Goal: Transaction & Acquisition: Download file/media

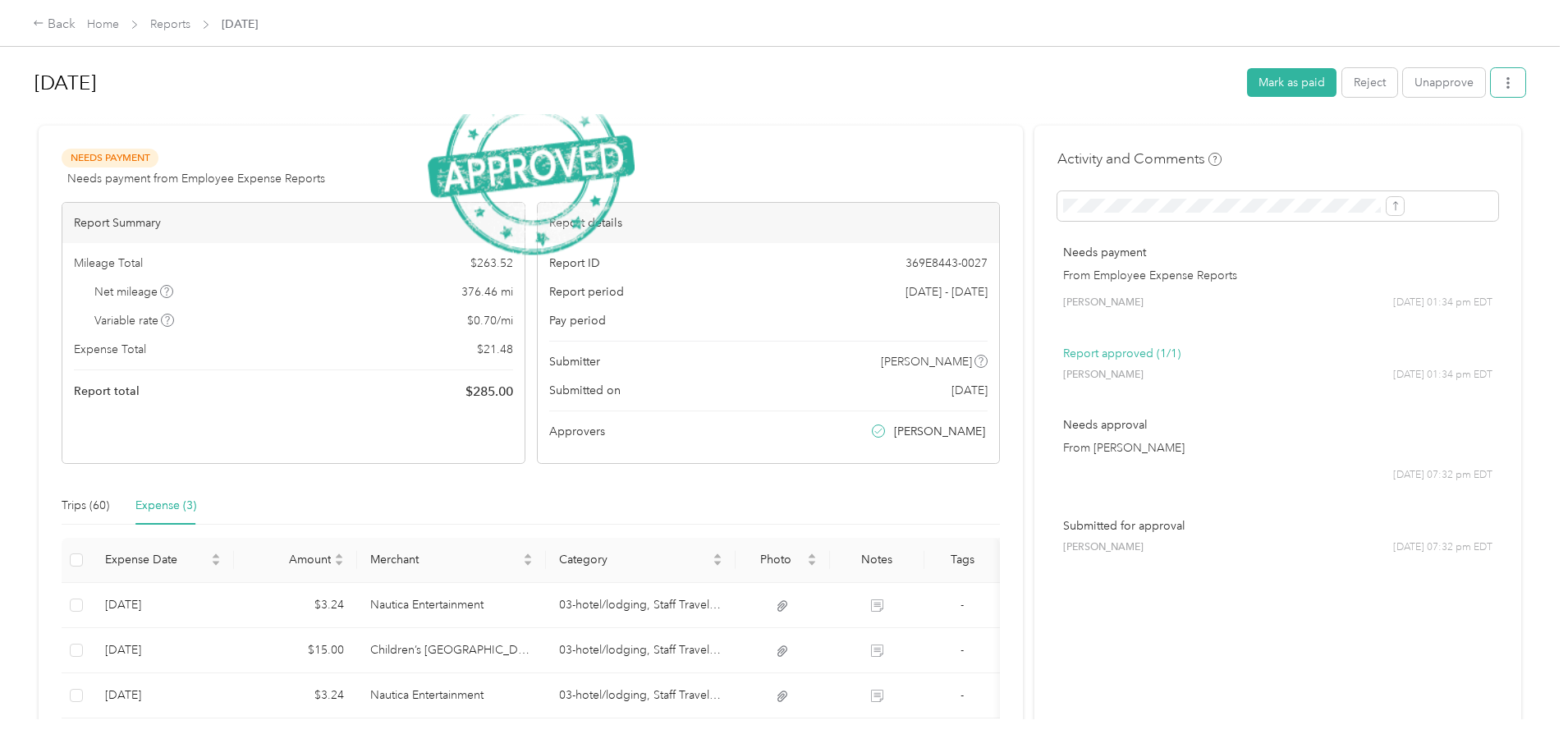
click at [1491, 76] on button "button" at bounding box center [1509, 82] width 34 height 29
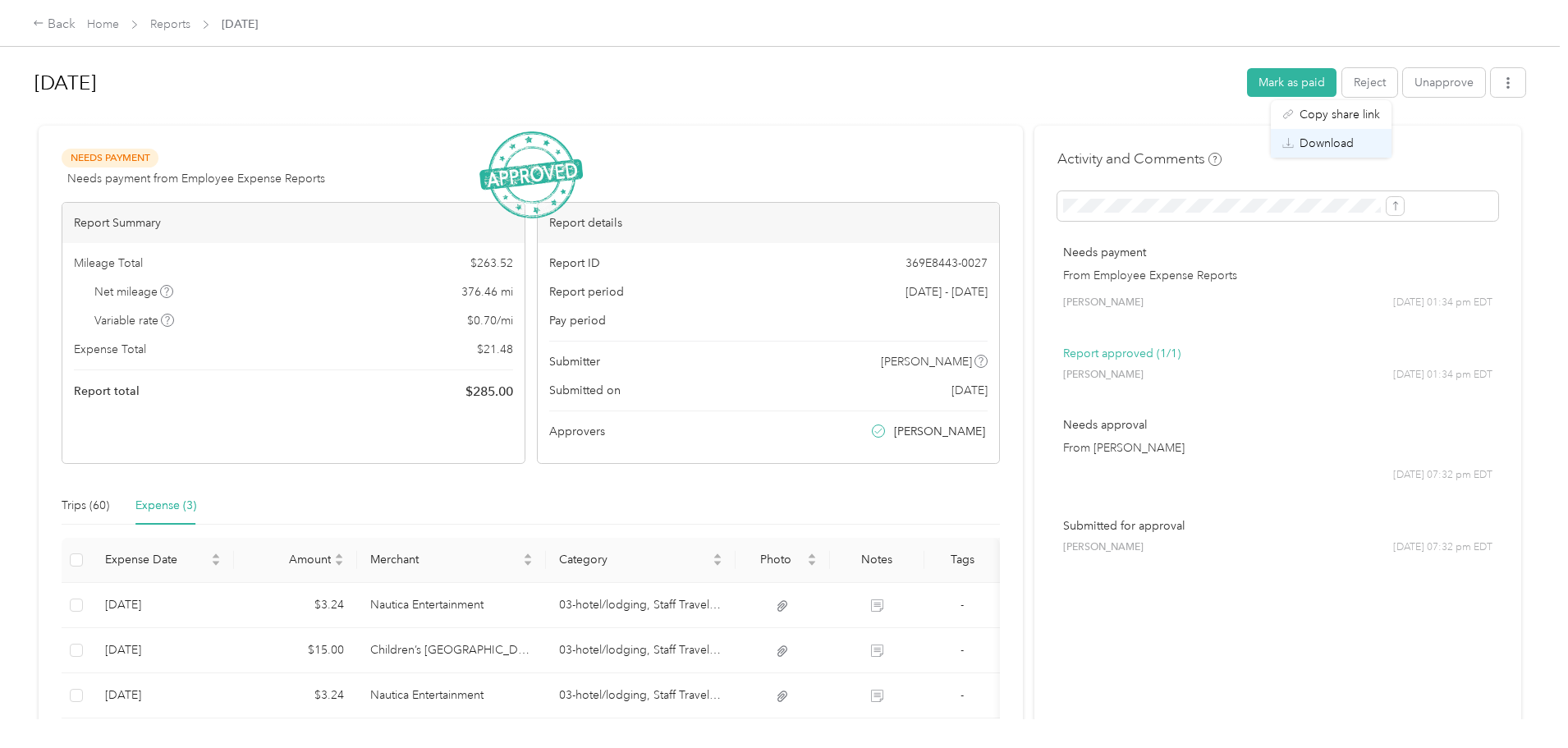
click at [1354, 142] on span "Download" at bounding box center [1327, 143] width 55 height 17
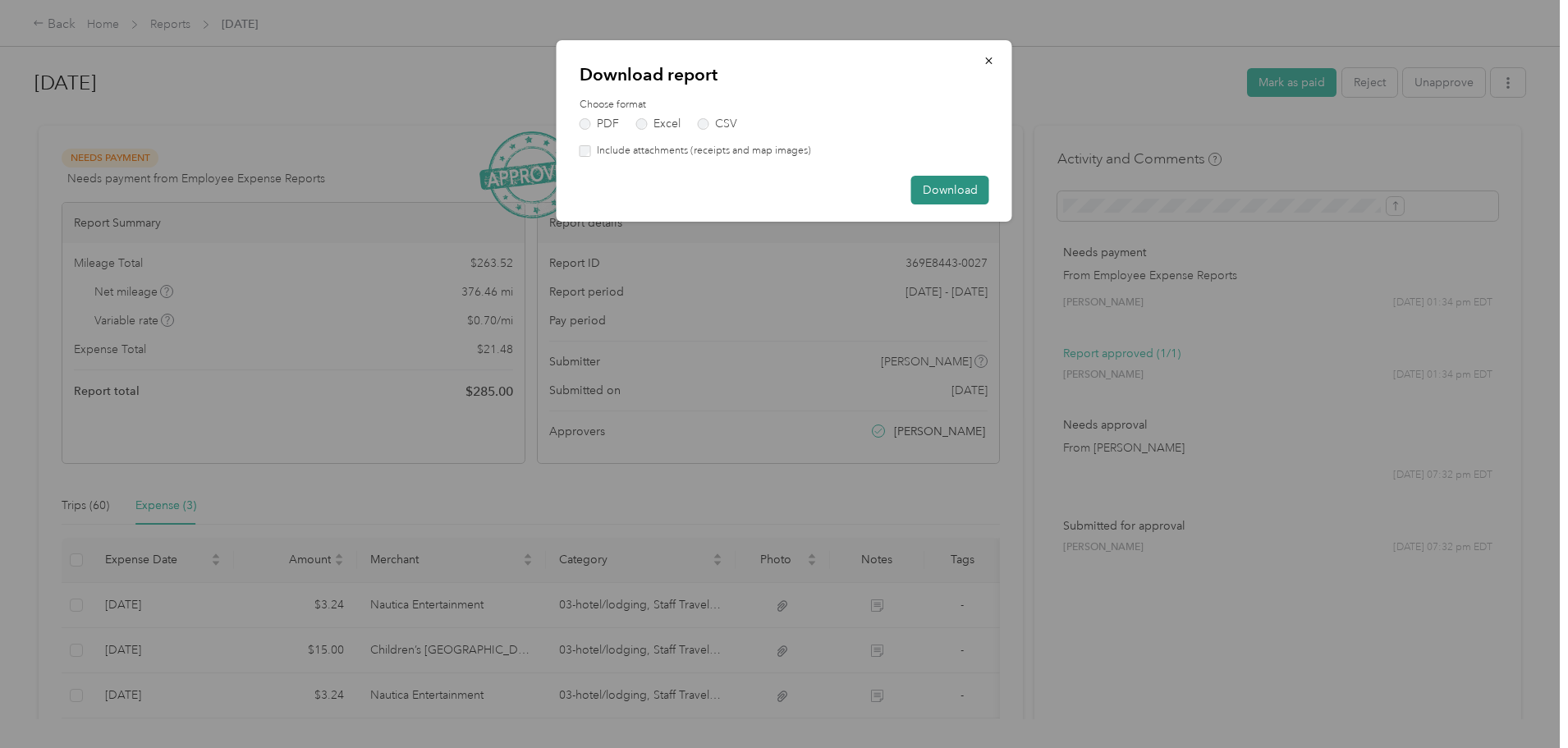
click at [936, 192] on button "Download" at bounding box center [951, 190] width 78 height 29
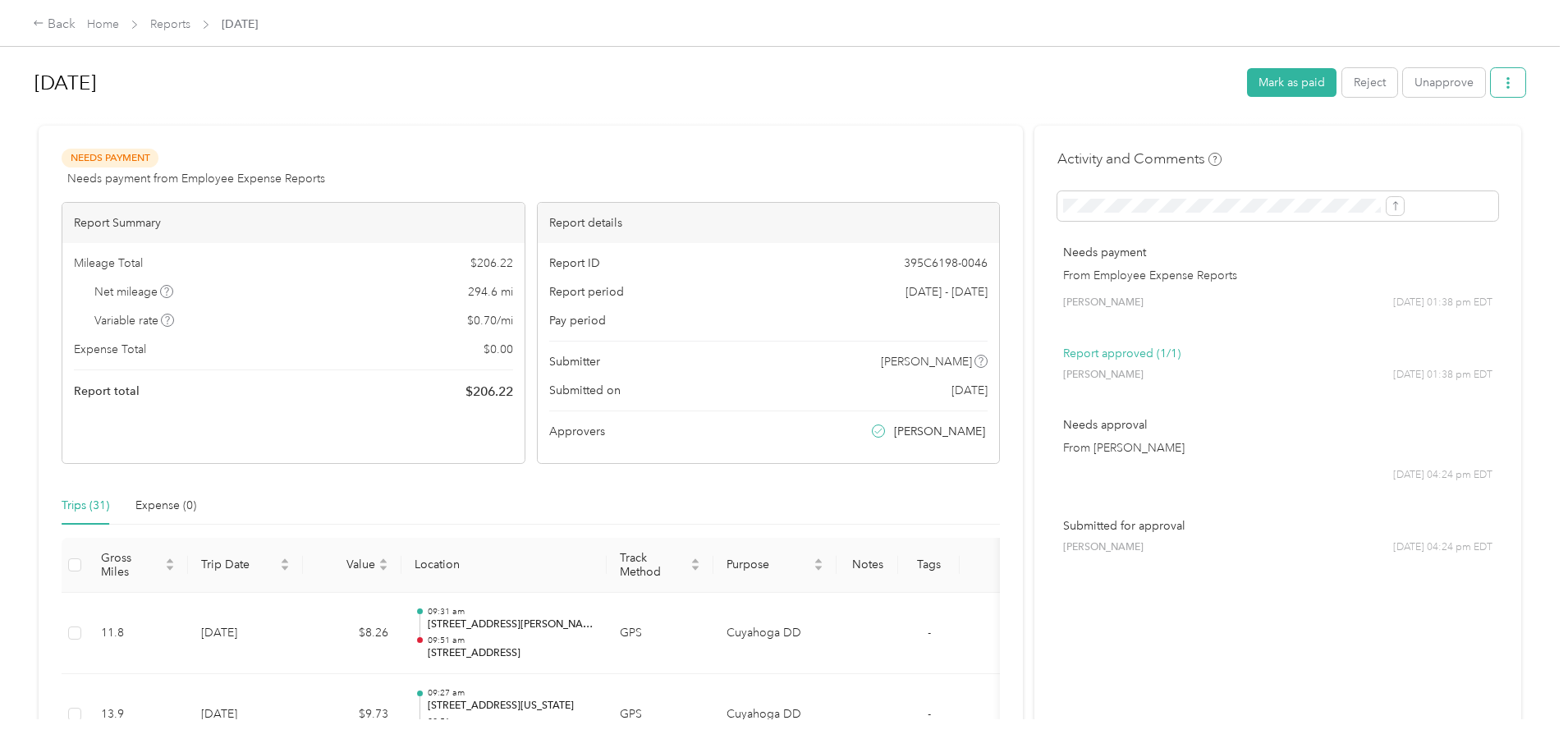
click at [1491, 78] on button "button" at bounding box center [1509, 82] width 34 height 29
click at [1363, 139] on div "Download" at bounding box center [1332, 143] width 98 height 17
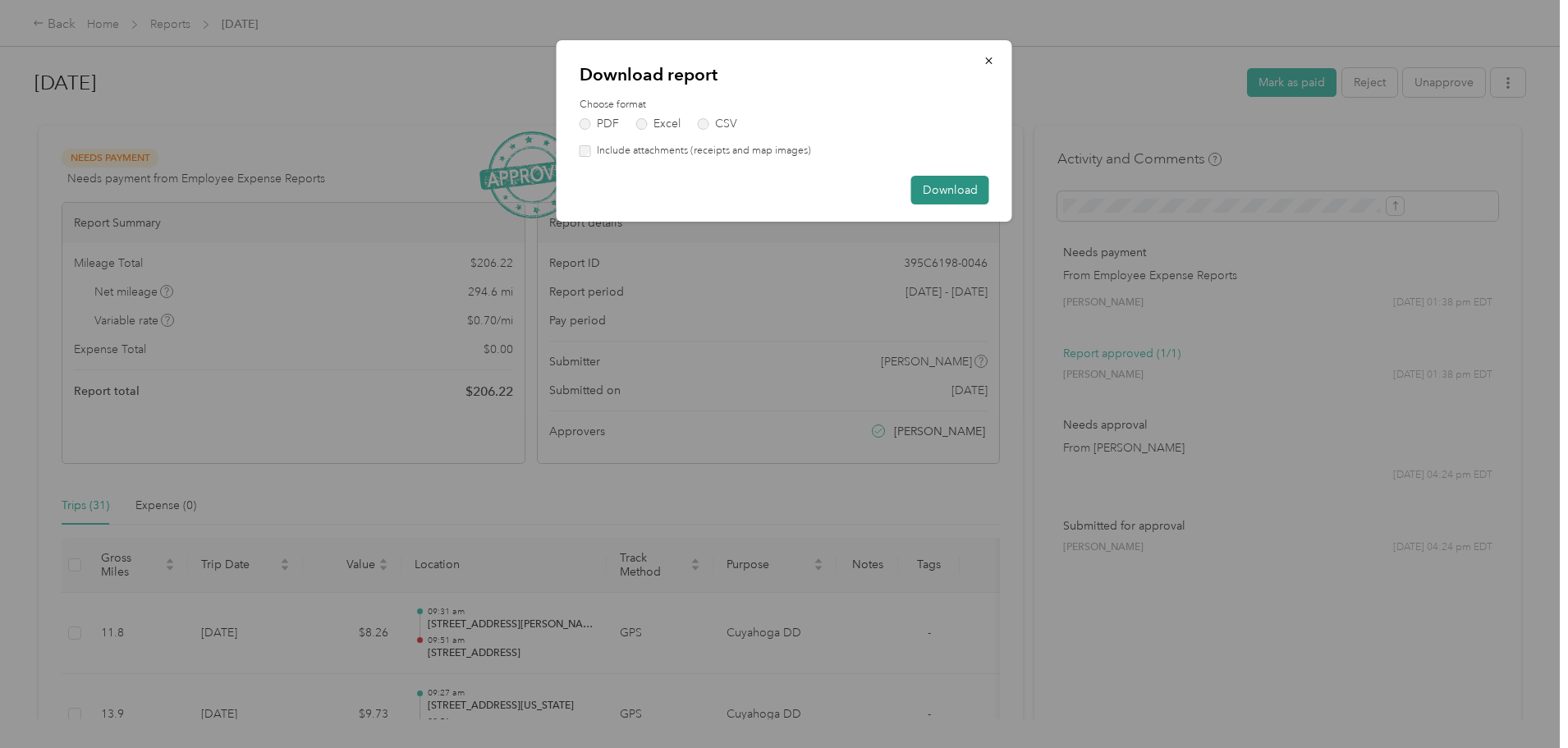
click at [985, 184] on button "Download" at bounding box center [951, 190] width 78 height 29
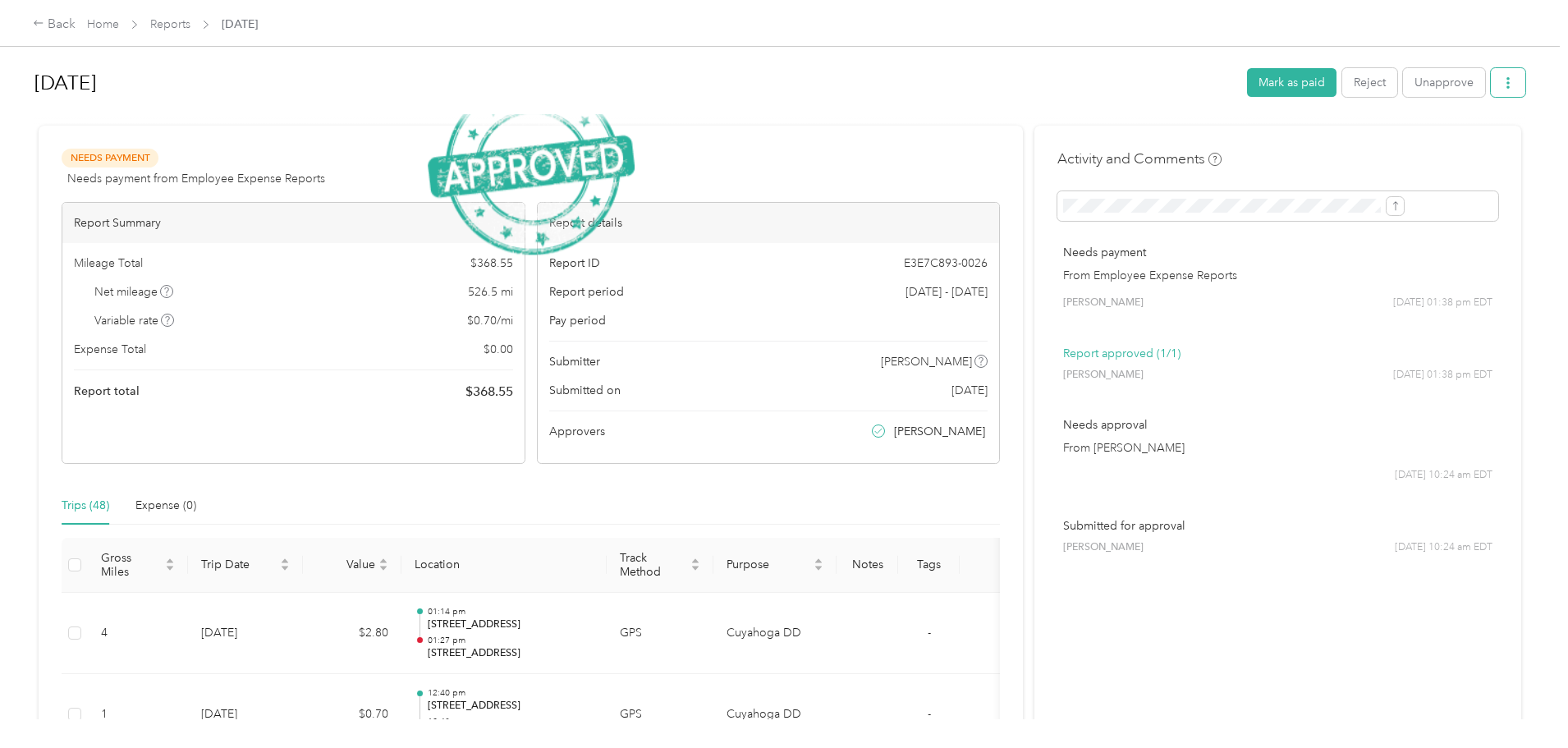
click at [1491, 79] on button "button" at bounding box center [1509, 82] width 34 height 29
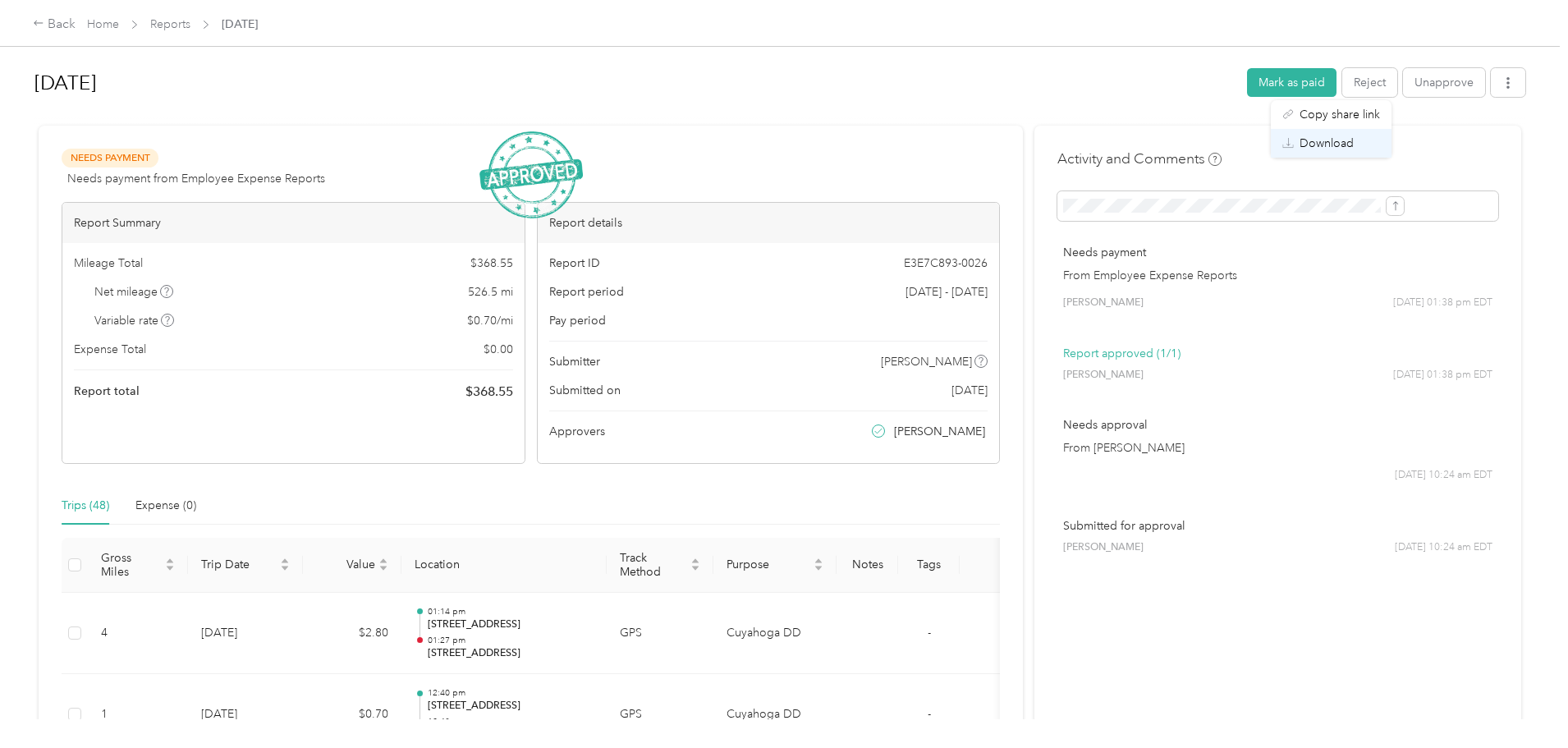
click at [1354, 143] on div "Download" at bounding box center [1332, 143] width 98 height 17
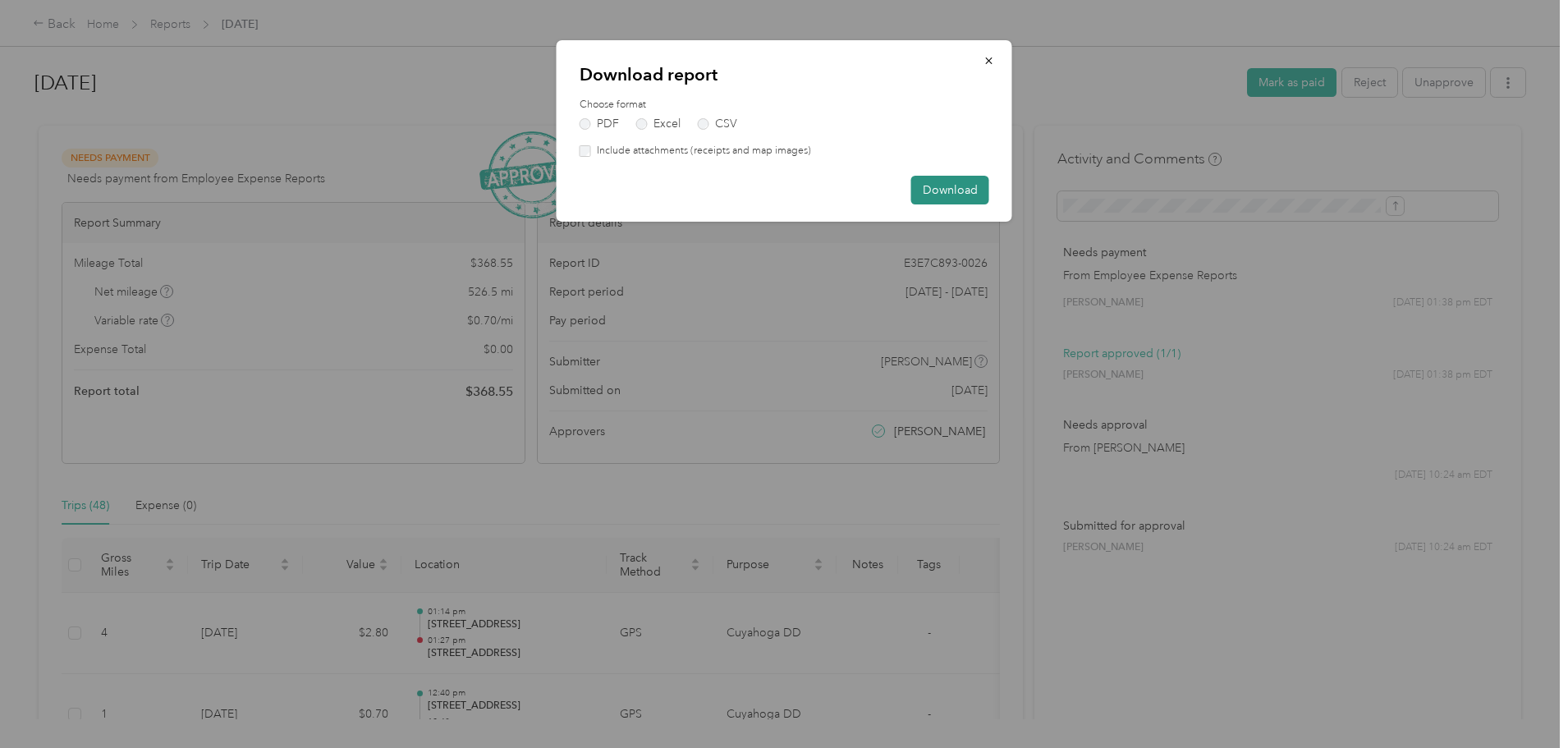
click at [975, 187] on button "Download" at bounding box center [951, 190] width 78 height 29
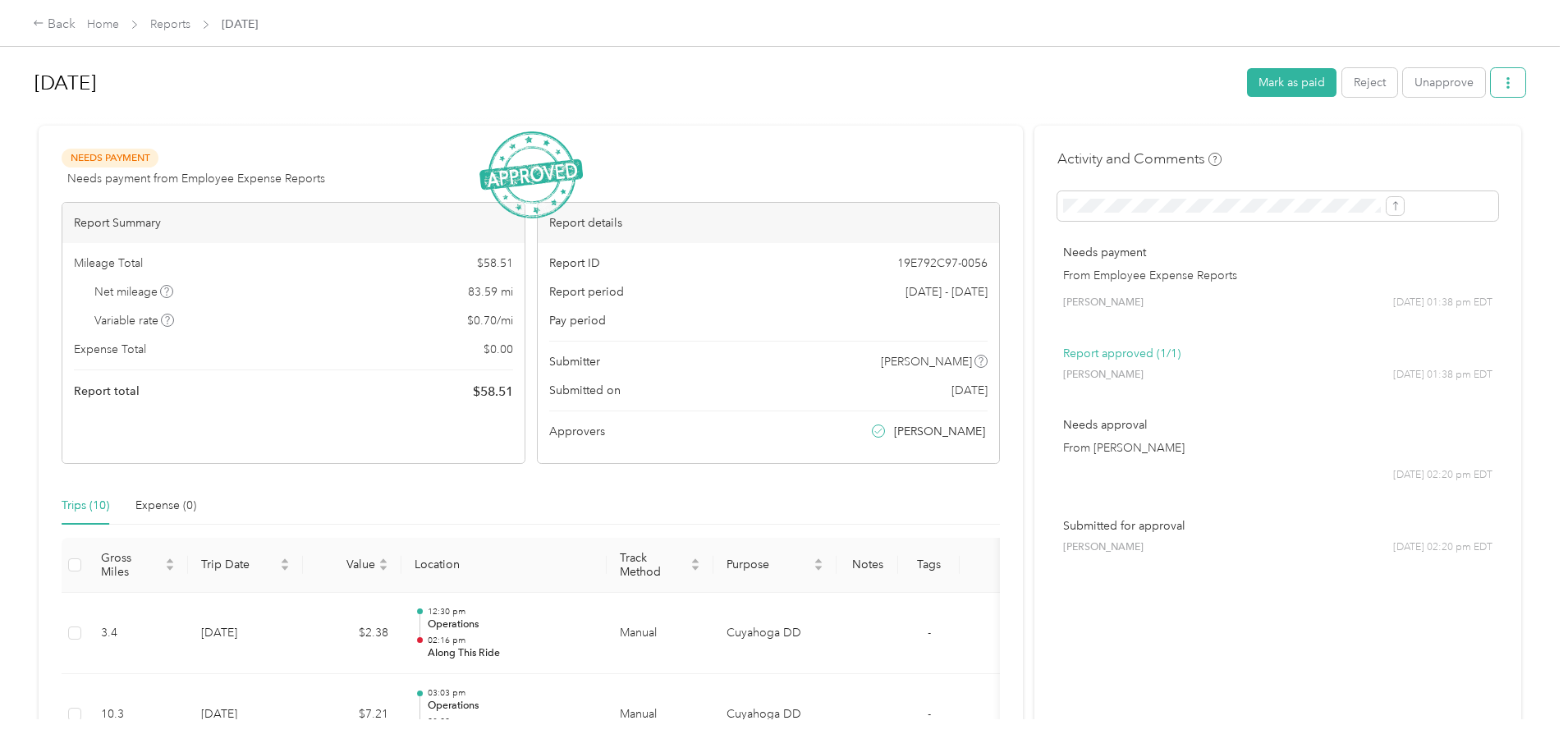
click at [1503, 89] on icon "button" at bounding box center [1509, 83] width 11 height 11
click at [1313, 149] on span "Download" at bounding box center [1327, 143] width 55 height 17
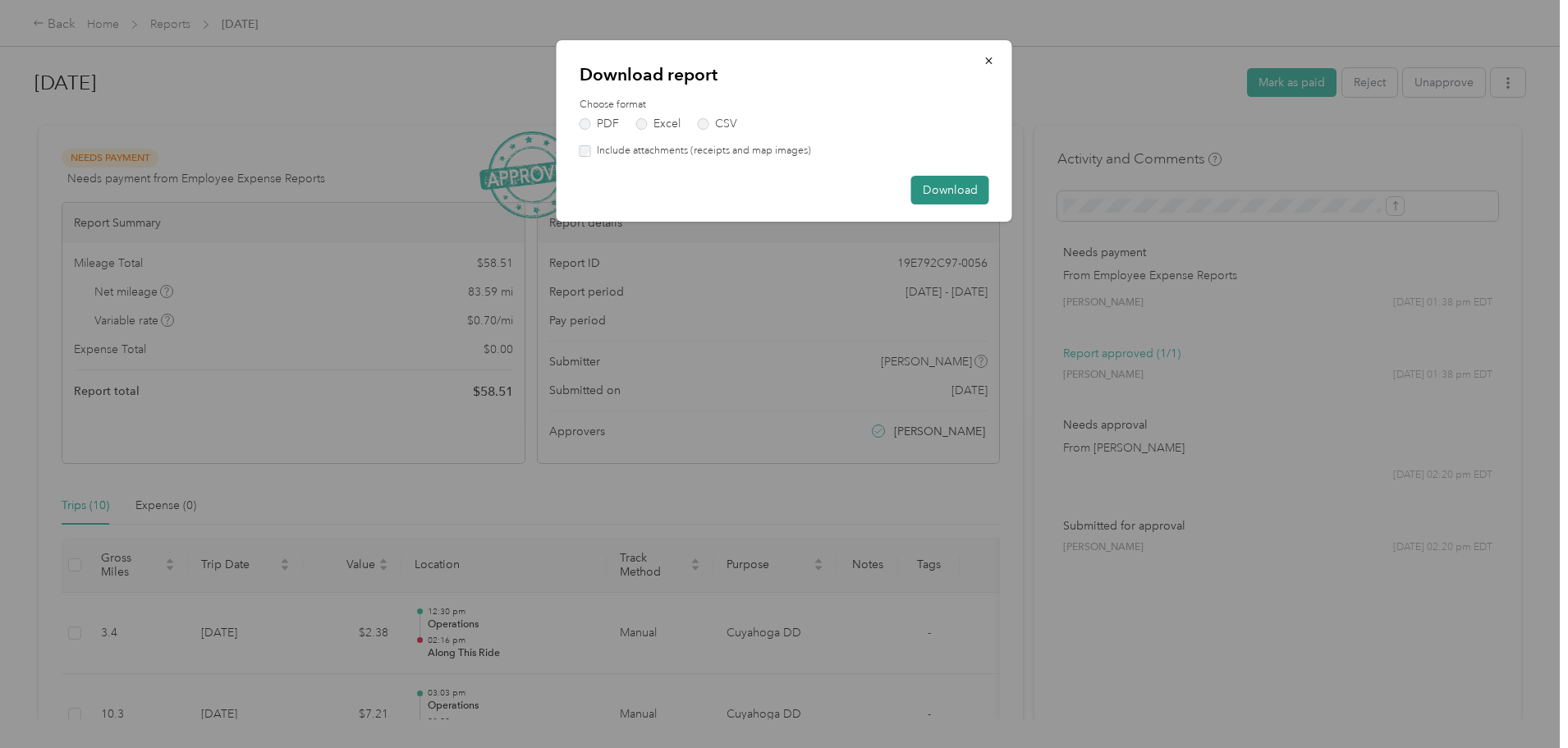
click at [944, 196] on button "Download" at bounding box center [951, 190] width 78 height 29
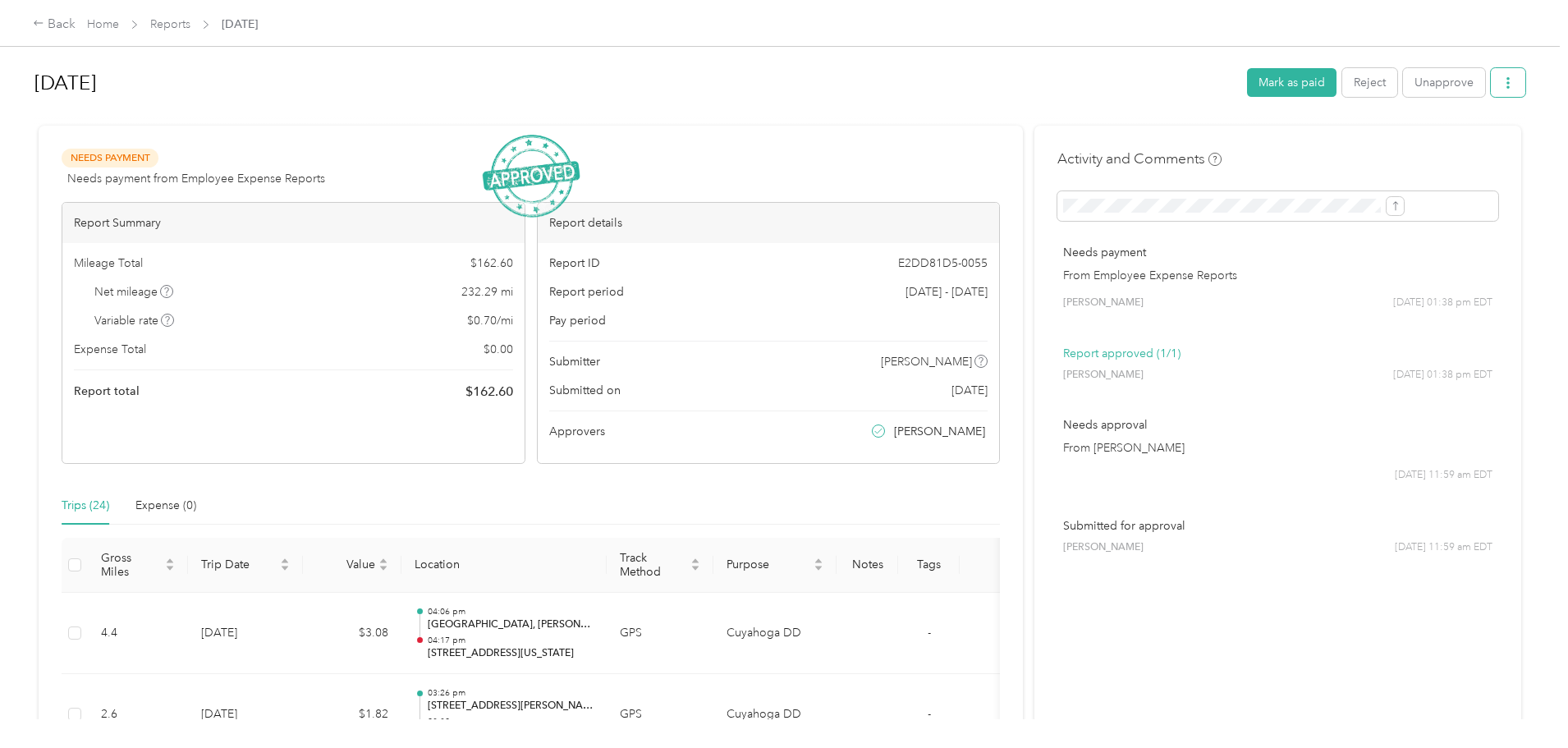
click at [1491, 84] on button "button" at bounding box center [1509, 82] width 34 height 29
click at [1346, 142] on span "Download" at bounding box center [1327, 143] width 55 height 17
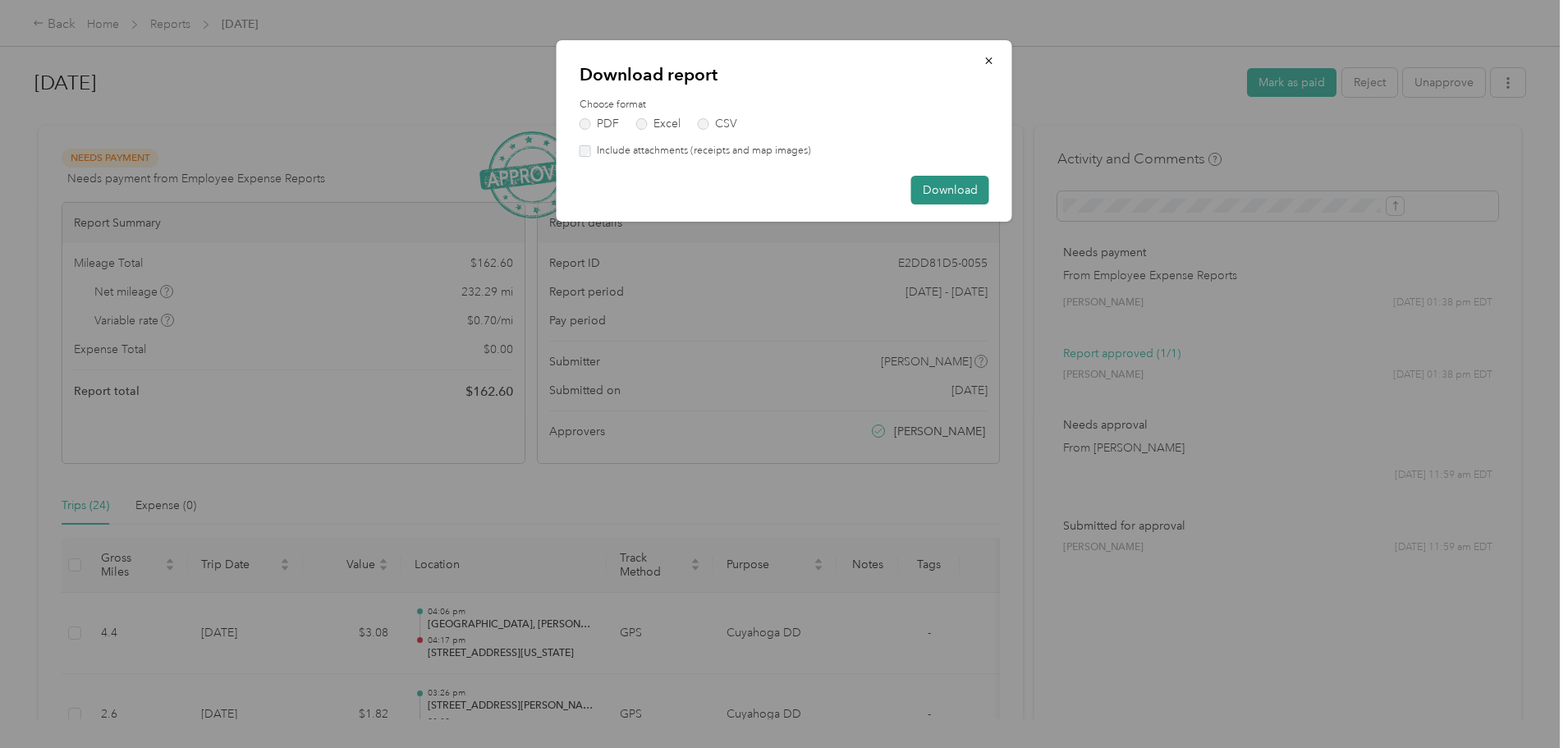
click at [969, 193] on button "Download" at bounding box center [951, 190] width 78 height 29
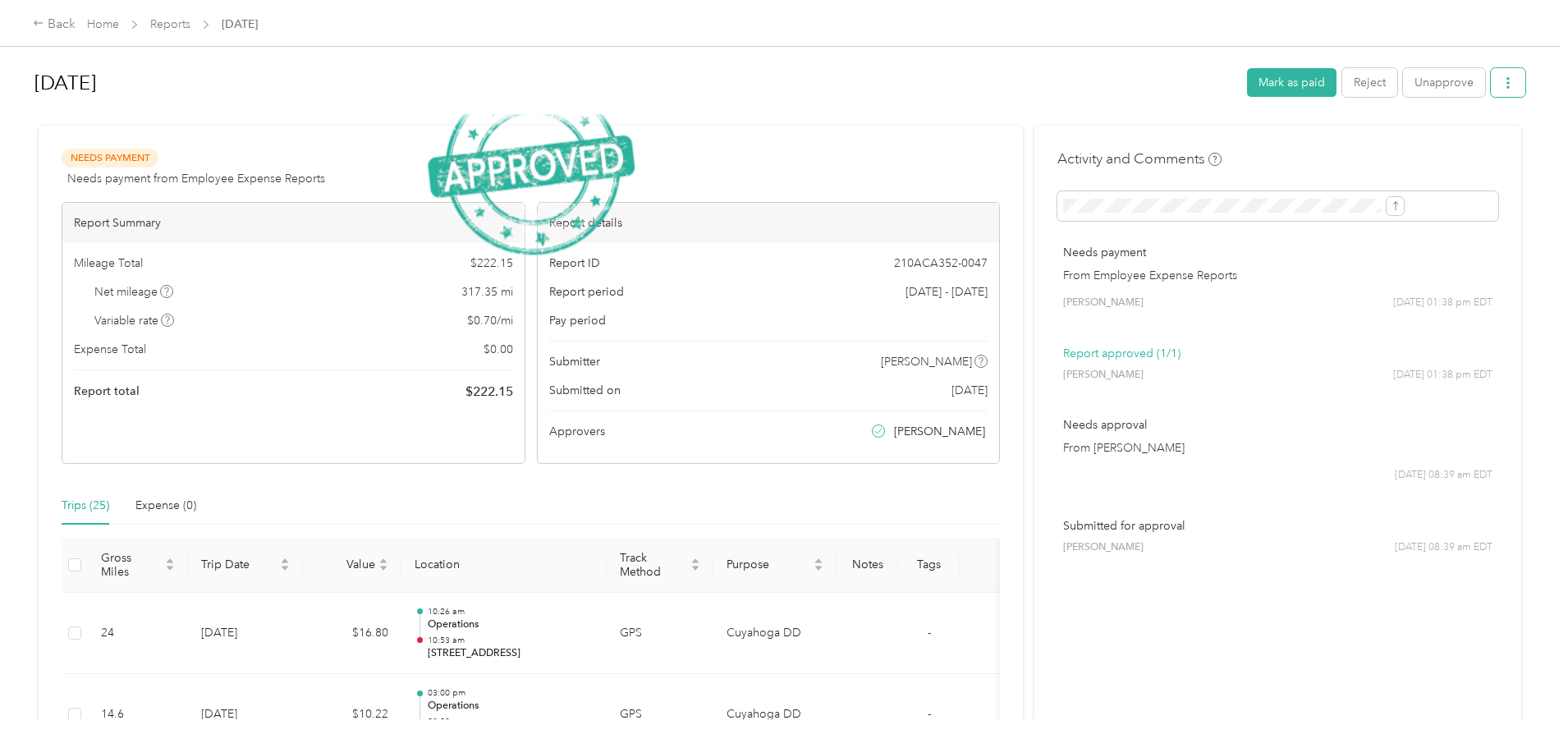
click at [1491, 74] on button "button" at bounding box center [1509, 82] width 34 height 29
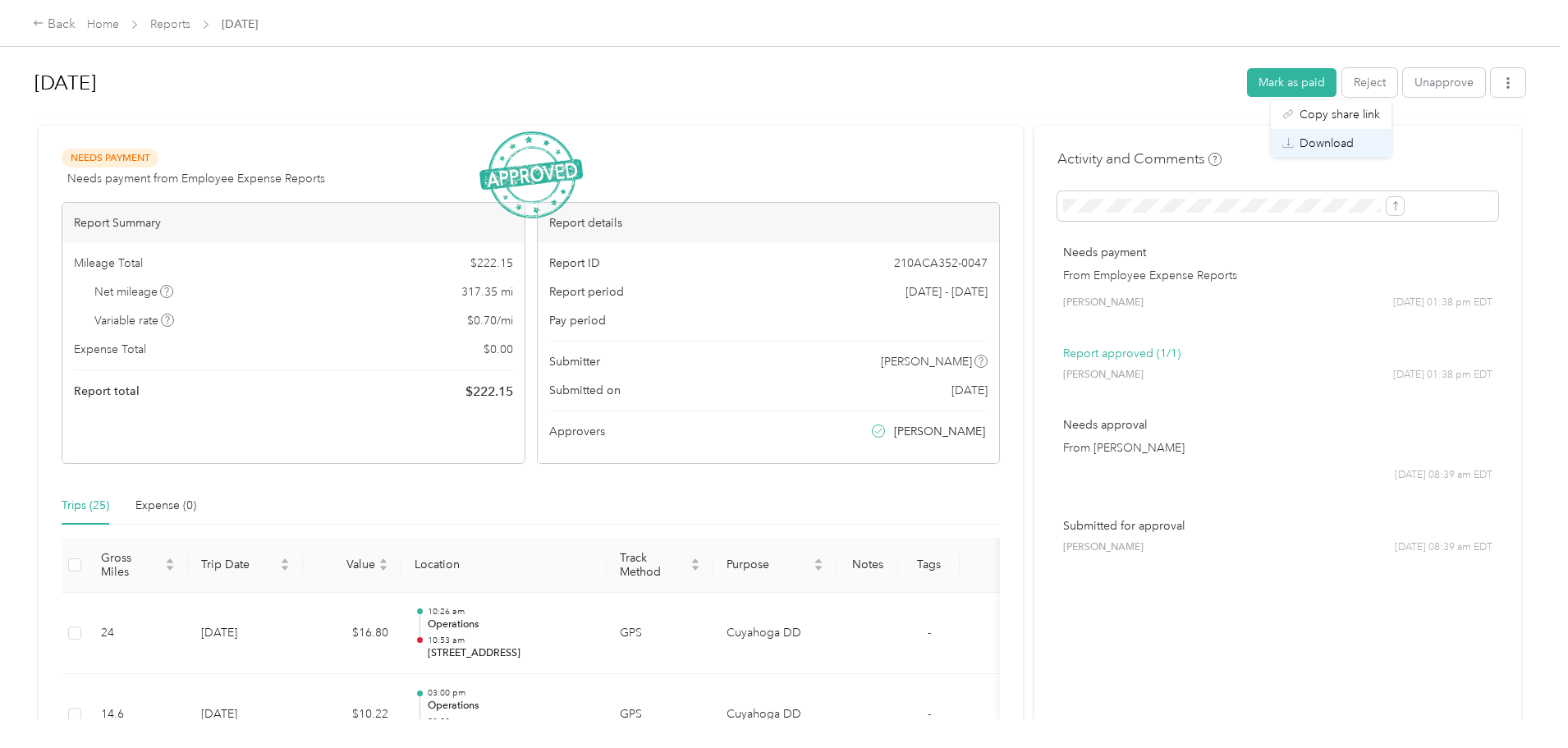
click at [1317, 141] on span "Download" at bounding box center [1327, 143] width 55 height 17
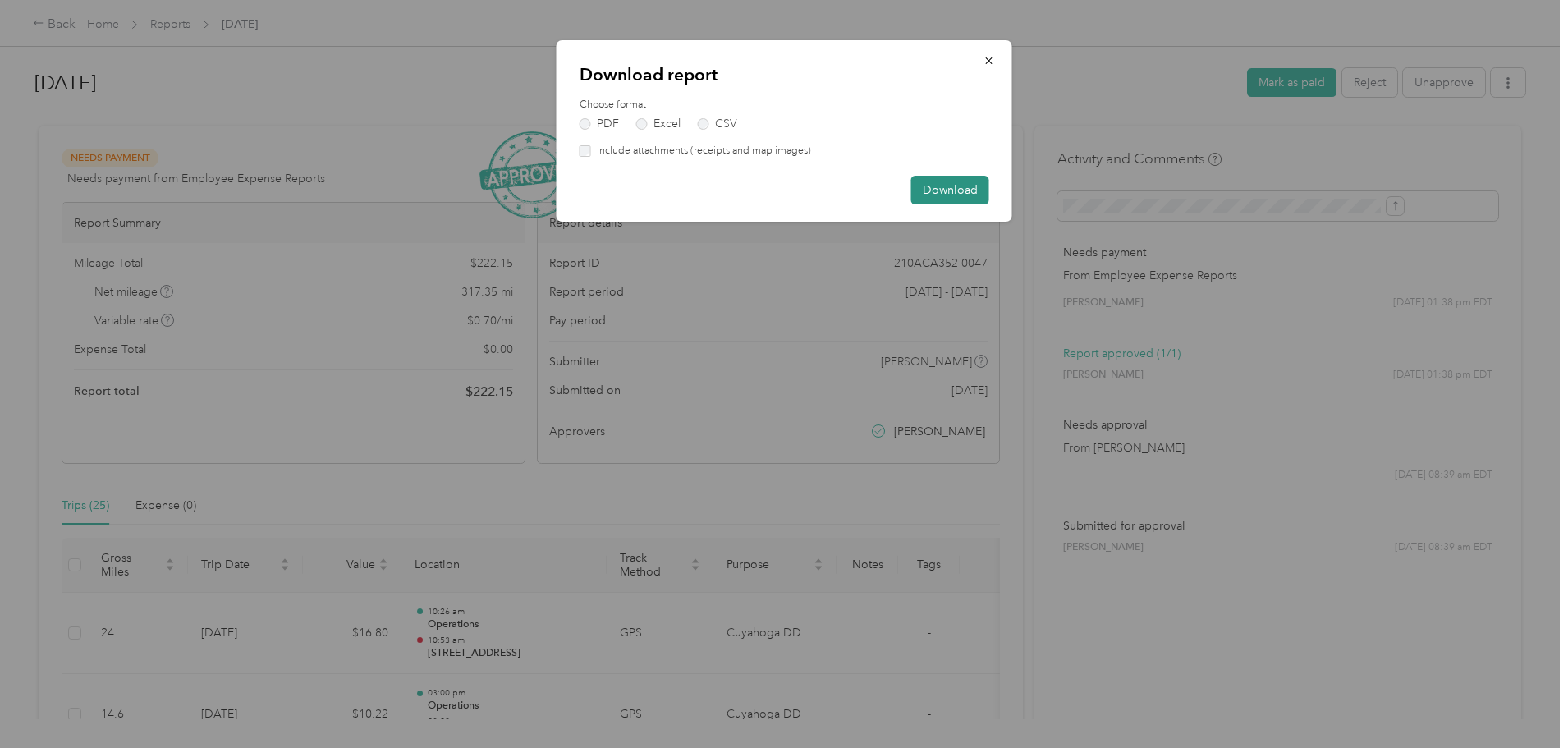
click at [968, 183] on button "Download" at bounding box center [951, 190] width 78 height 29
